Goal: Complete application form

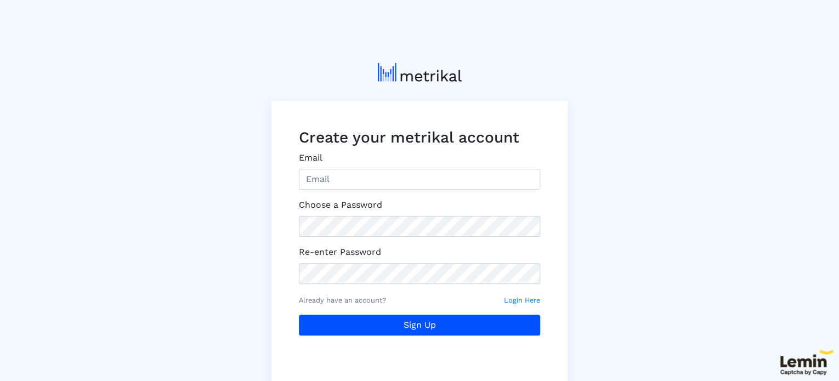
drag, startPoint x: 462, startPoint y: 194, endPoint x: 453, endPoint y: 186, distance: 11.3
click at [461, 193] on form "Email Choose a Password Re-enter Password Already have an account? Login Here S…" at bounding box center [419, 254] width 241 height 206
click at [447, 175] on input "Email" at bounding box center [419, 179] width 241 height 21
type input "alexblackburne4@gmail.com"
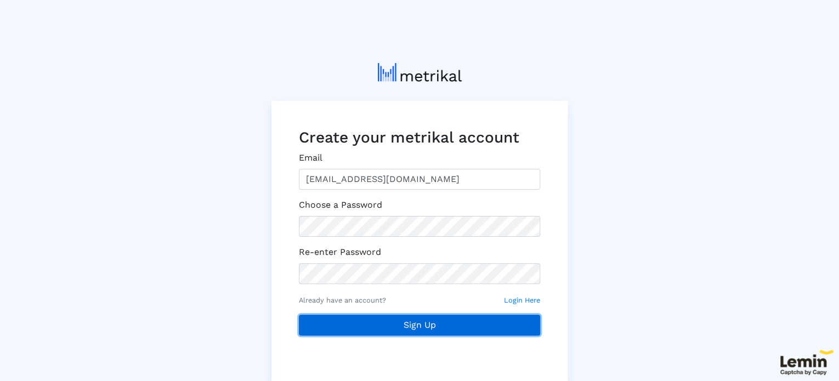
click at [446, 317] on button "Sign Up" at bounding box center [419, 325] width 241 height 21
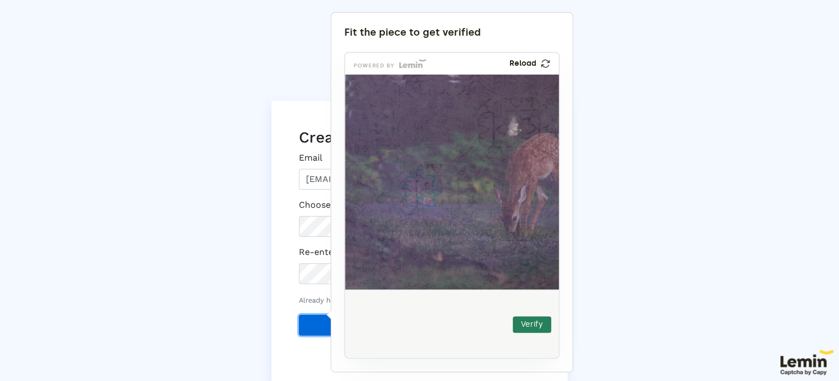
drag, startPoint x: 380, startPoint y: 332, endPoint x: 423, endPoint y: 194, distance: 144.6
click at [423, 194] on img at bounding box center [347, 259] width 355 height 215
click at [537, 333] on div "Verify" at bounding box center [452, 325] width 215 height 70
click at [533, 325] on button "Verify" at bounding box center [532, 324] width 38 height 16
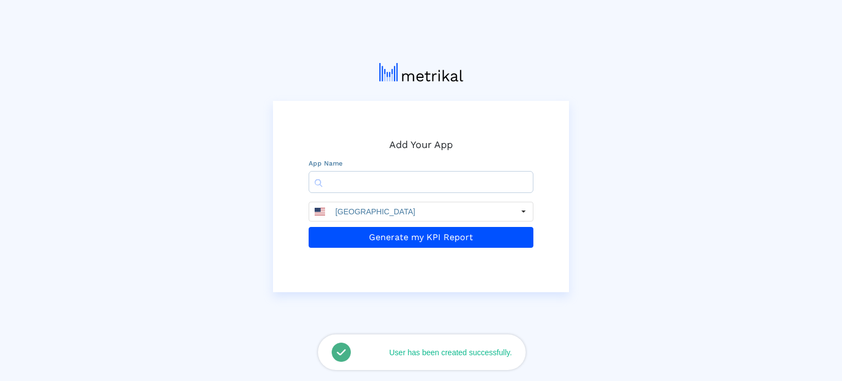
click at [484, 185] on input "text" at bounding box center [421, 182] width 225 height 22
type input "Raasjoiner"
click at [309, 227] on button "Generate my KPI Report" at bounding box center [421, 237] width 225 height 21
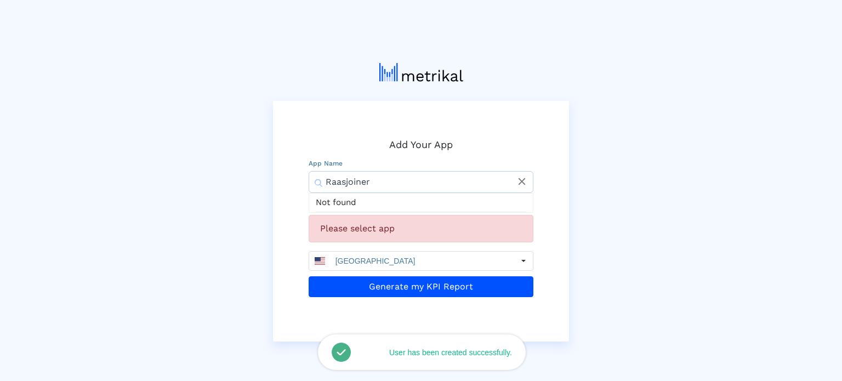
click at [387, 186] on input "Raasjoiner" at bounding box center [421, 182] width 225 height 22
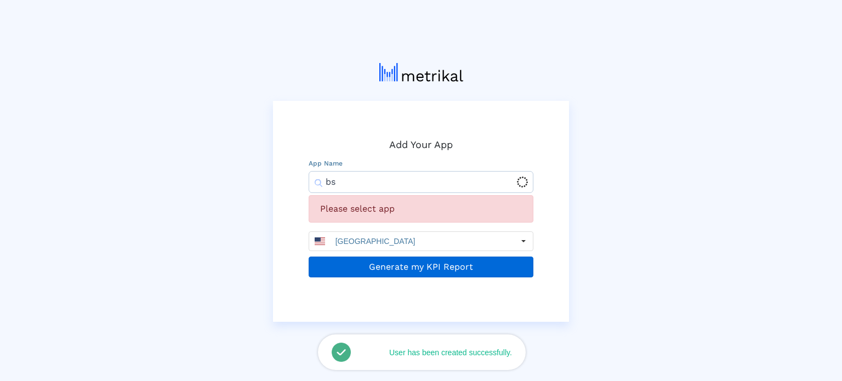
type input "bs"
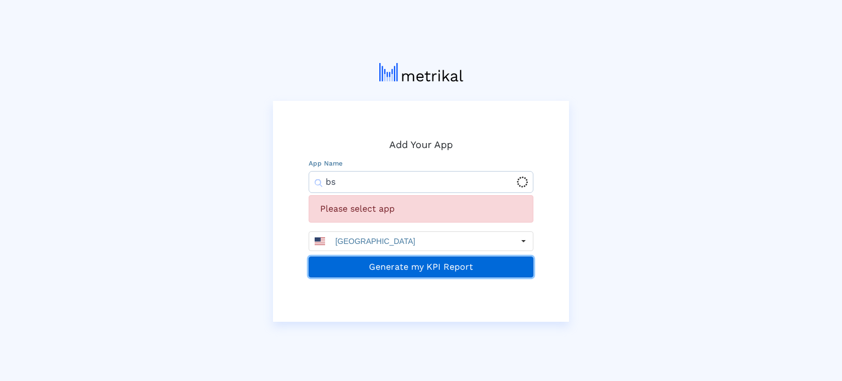
click at [387, 263] on button "Generate my KPI Report" at bounding box center [421, 267] width 225 height 21
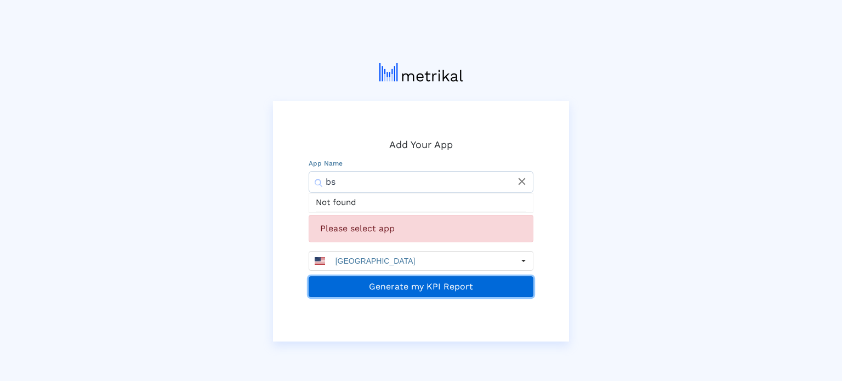
click at [385, 277] on button "Generate my KPI Report" at bounding box center [421, 286] width 225 height 21
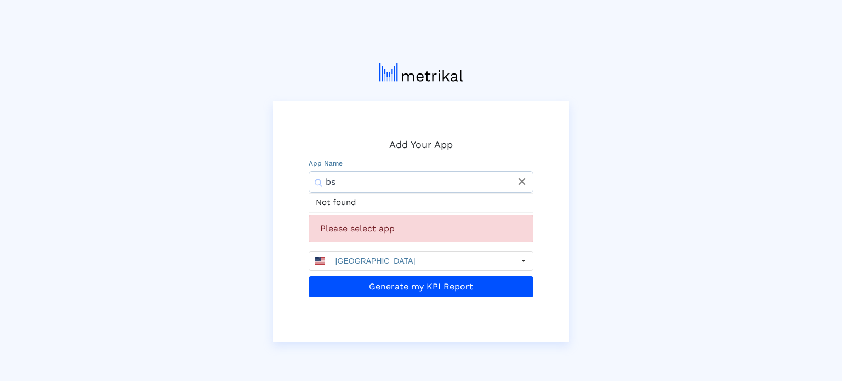
click at [520, 179] on icon "close" at bounding box center [522, 181] width 12 height 12
click at [406, 190] on input "text" at bounding box center [421, 182] width 225 height 22
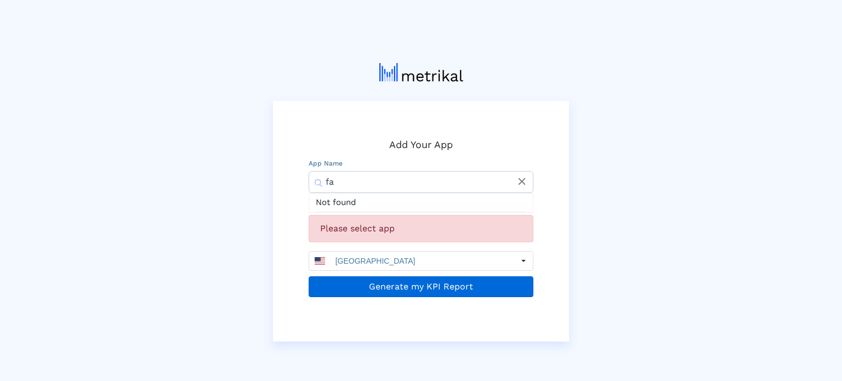
type input "fa"
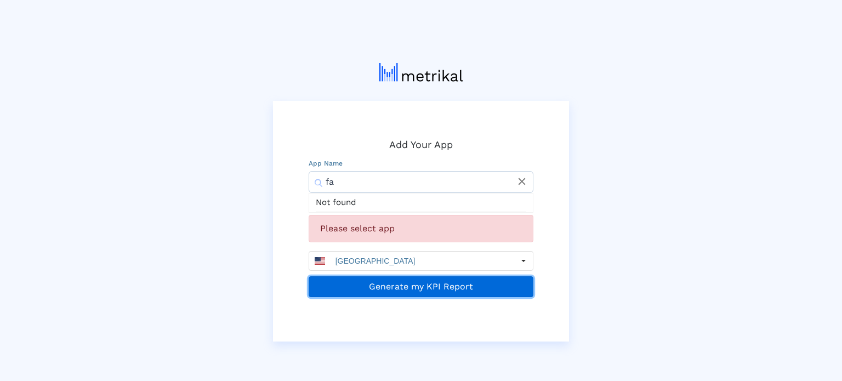
click at [409, 283] on button "Generate my KPI Report" at bounding box center [421, 286] width 225 height 21
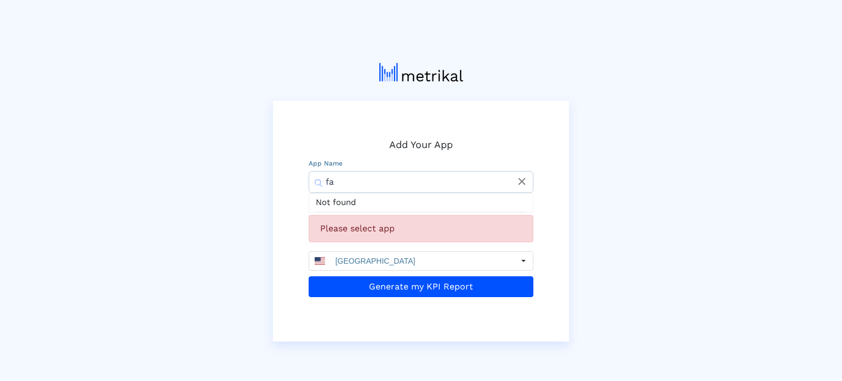
click at [406, 70] on img at bounding box center [421, 72] width 84 height 19
click at [516, 181] on icon "close" at bounding box center [522, 181] width 12 height 12
click at [614, 201] on div "Add Your App App Name Not found Please select app United States Generate my KPI…" at bounding box center [421, 198] width 625 height 287
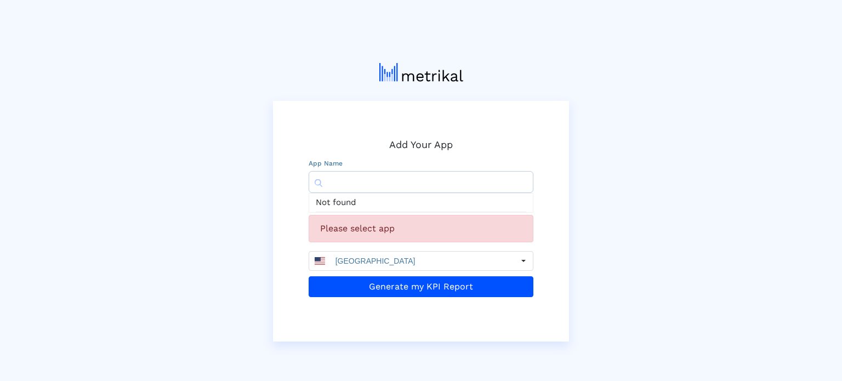
drag, startPoint x: 417, startPoint y: 228, endPoint x: 407, endPoint y: 225, distance: 10.2
click at [410, 226] on div "Please select app" at bounding box center [421, 228] width 225 height 27
drag, startPoint x: 347, startPoint y: 209, endPoint x: 303, endPoint y: 208, distance: 44.4
click at [347, 208] on div "Not found" at bounding box center [421, 203] width 211 height 19
drag, startPoint x: 298, startPoint y: 208, endPoint x: 322, endPoint y: 223, distance: 28.3
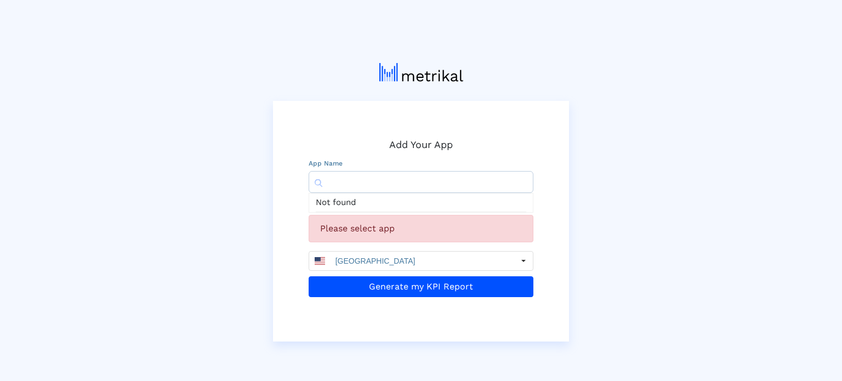
click at [298, 209] on div "Add Your App App Name Not found Please select app United States Generate my KPI…" at bounding box center [421, 221] width 296 height 241
drag, startPoint x: 328, startPoint y: 227, endPoint x: 223, endPoint y: 181, distance: 115.4
click at [325, 227] on div "Please select app" at bounding box center [421, 228] width 225 height 27
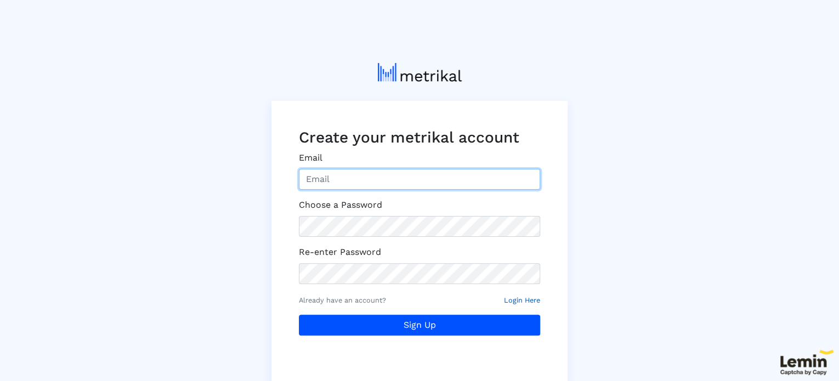
type input "[EMAIL_ADDRESS][DOMAIN_NAME]"
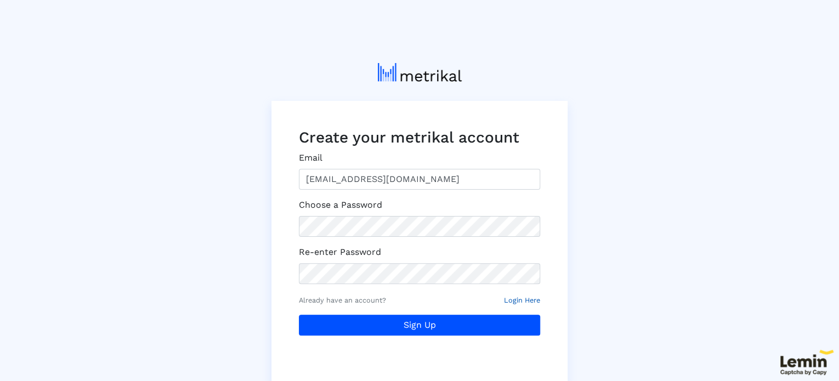
click at [515, 298] on small "Login Here" at bounding box center [522, 300] width 36 height 10
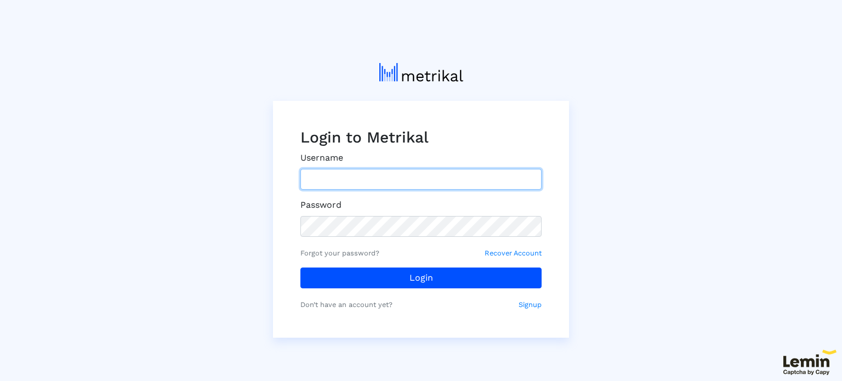
type input "[EMAIL_ADDRESS][DOMAIN_NAME]"
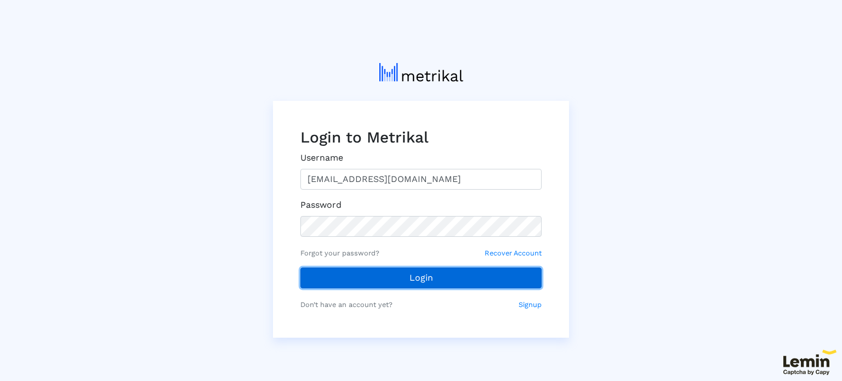
click at [434, 273] on button "Login" at bounding box center [420, 278] width 241 height 21
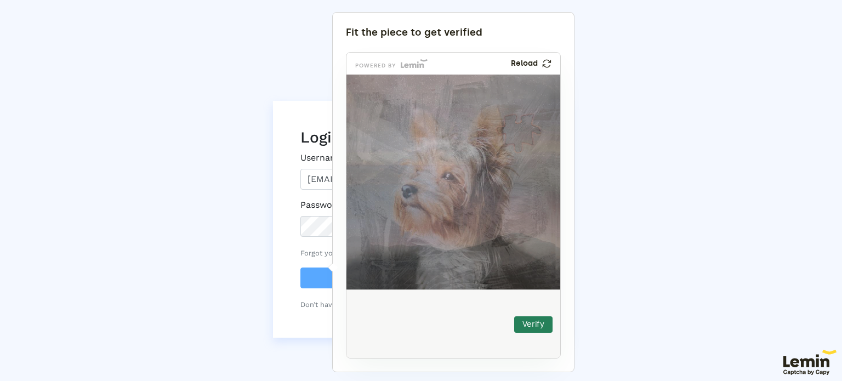
drag, startPoint x: 384, startPoint y: 321, endPoint x: 519, endPoint y: 129, distance: 234.6
click at [519, 129] on img at bounding box center [446, 206] width 355 height 215
drag, startPoint x: 535, startPoint y: 325, endPoint x: 530, endPoint y: 316, distance: 9.6
click at [535, 324] on button "Verify" at bounding box center [533, 324] width 38 height 16
